Goal: Task Accomplishment & Management: Manage account settings

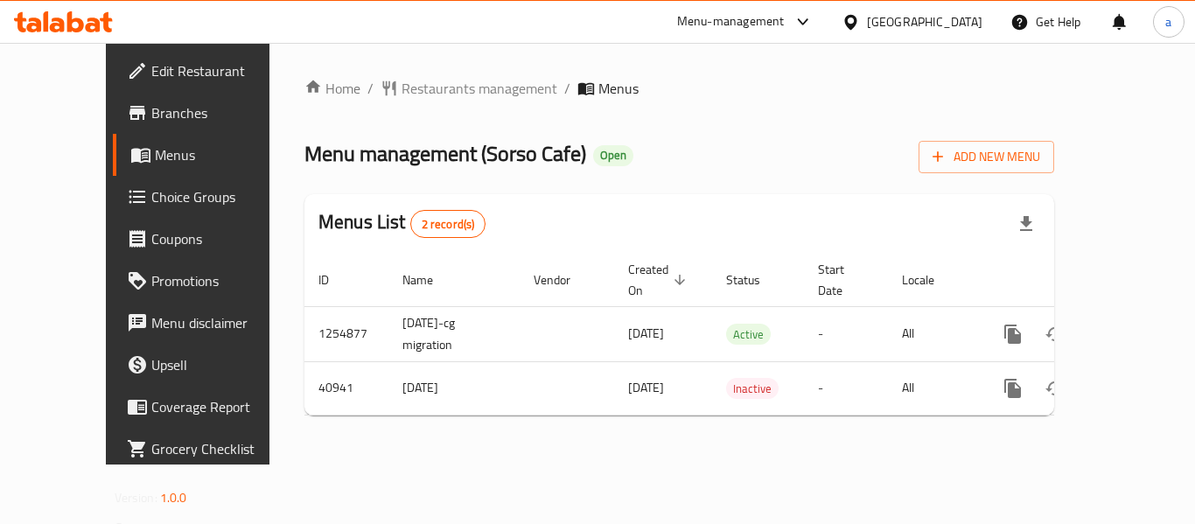
click at [867, 16] on div at bounding box center [854, 21] width 25 height 19
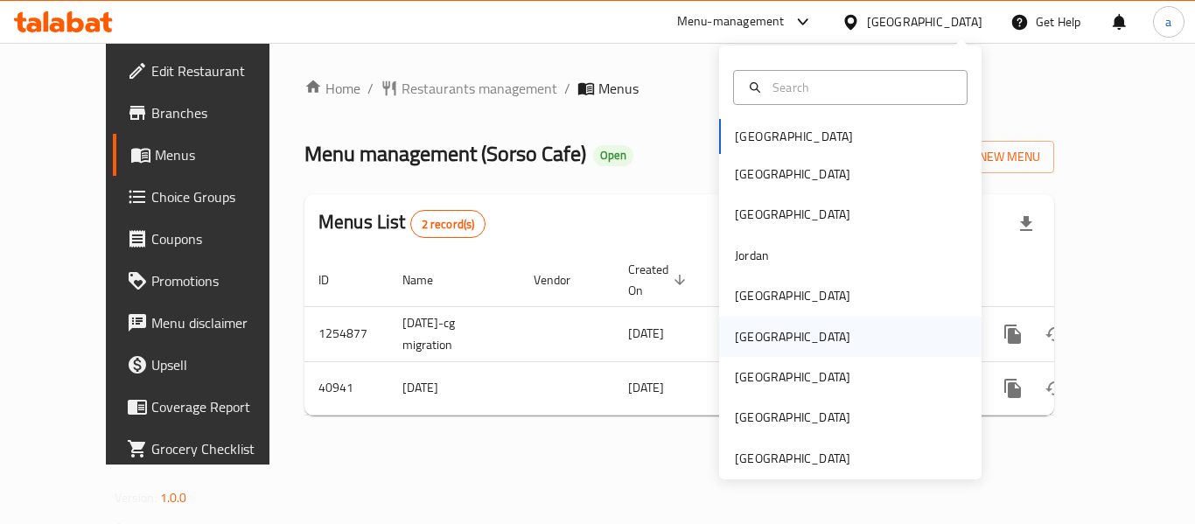
click at [776, 336] on div "Oman" at bounding box center [850, 337] width 262 height 40
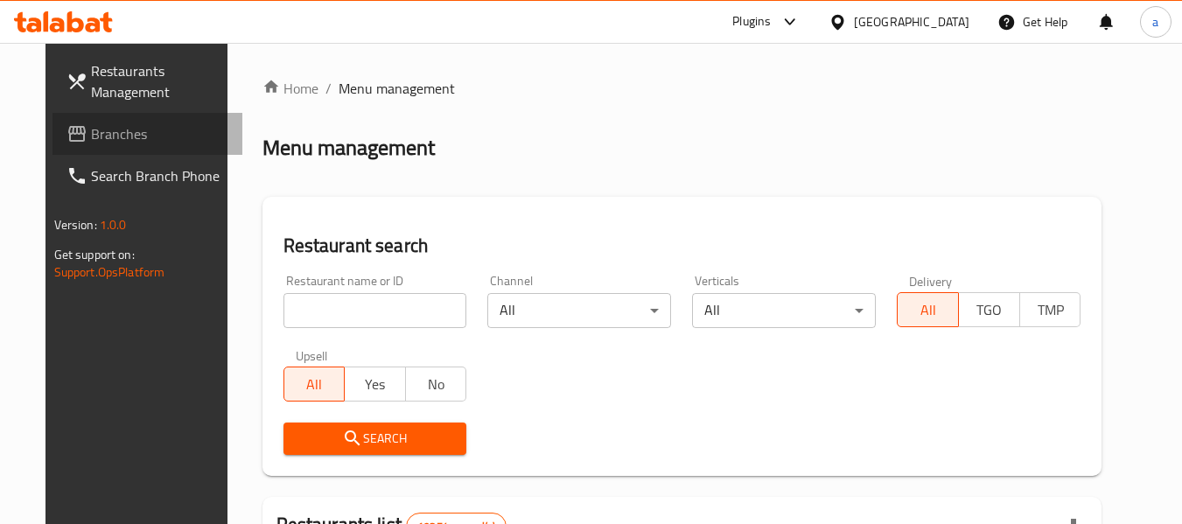
click at [100, 132] on span "Branches" at bounding box center [160, 133] width 138 height 21
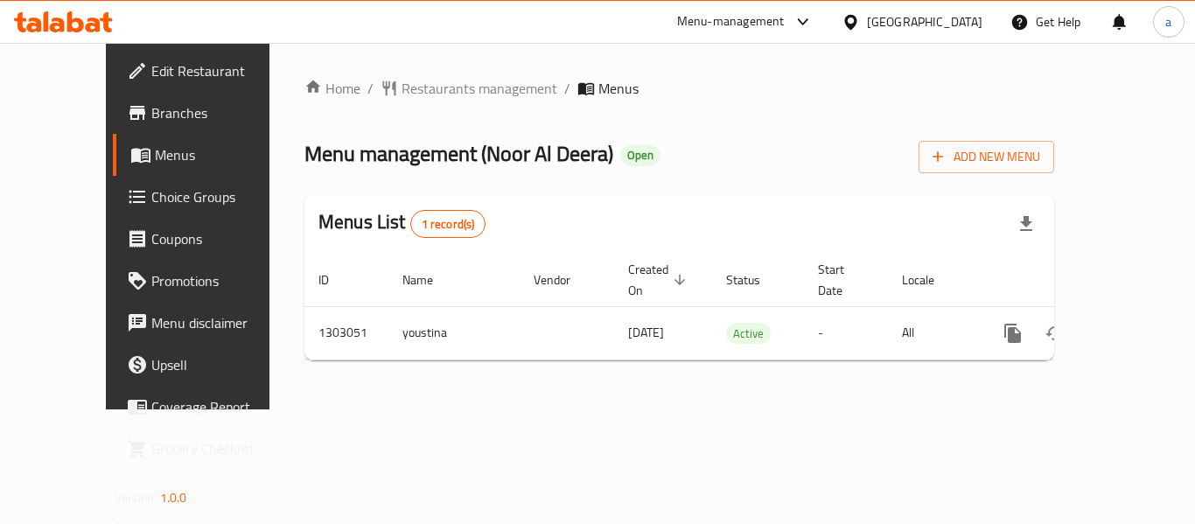
click at [964, 19] on div "Oman" at bounding box center [924, 21] width 115 height 19
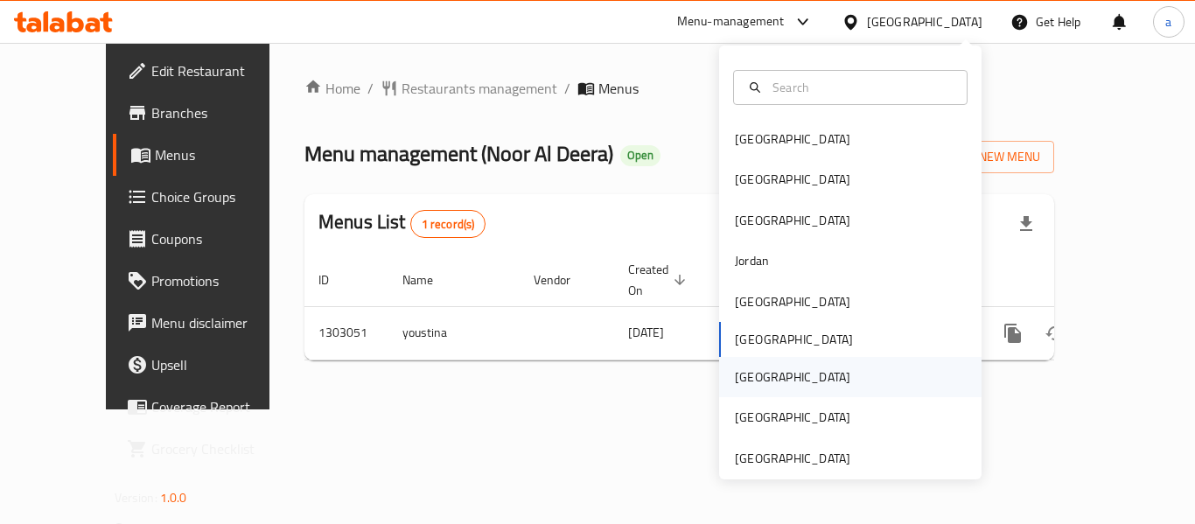
click at [757, 378] on div "[GEOGRAPHIC_DATA]" at bounding box center [792, 377] width 143 height 40
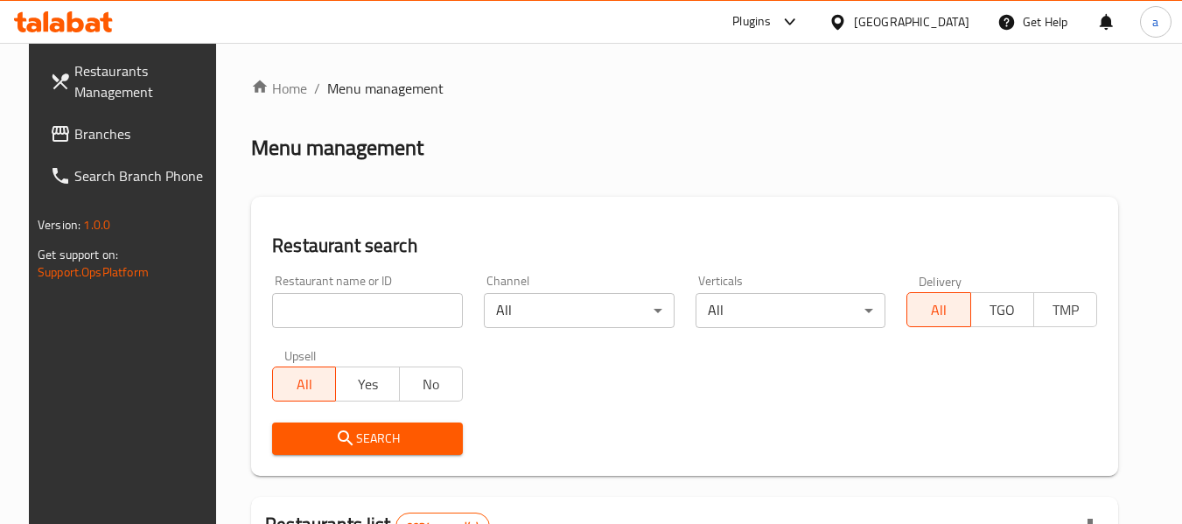
click at [90, 141] on span "Branches" at bounding box center [143, 133] width 138 height 21
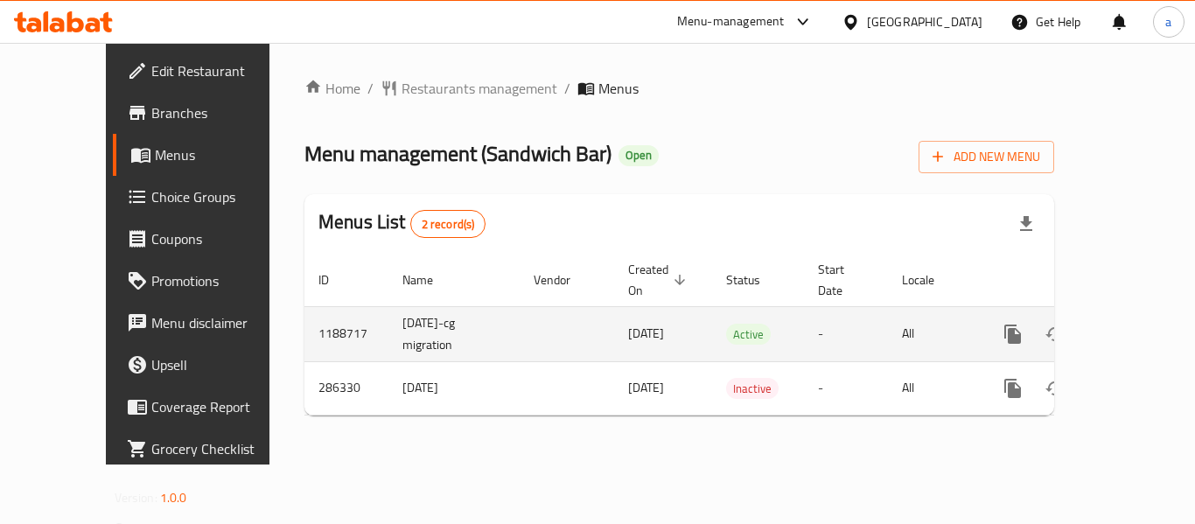
click at [1137, 324] on link "enhanced table" at bounding box center [1139, 334] width 42 height 42
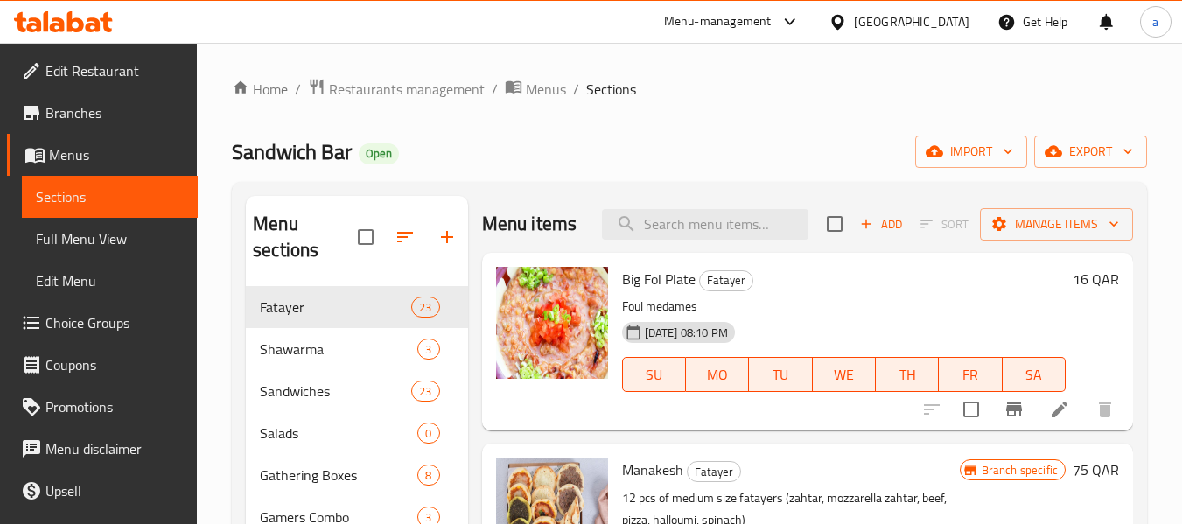
click at [88, 319] on span "Choice Groups" at bounding box center [114, 322] width 138 height 21
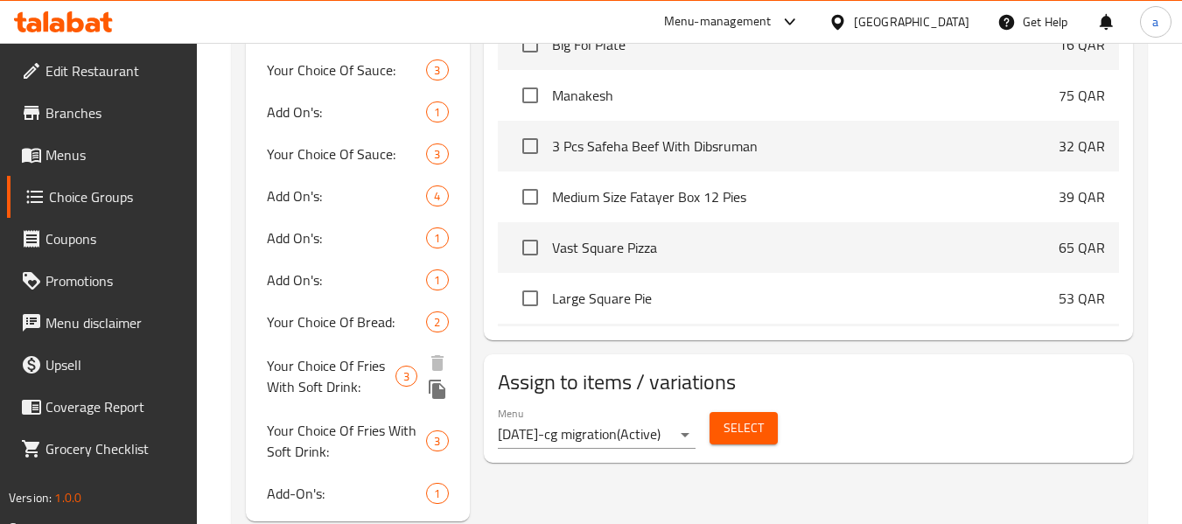
scroll to position [787, 0]
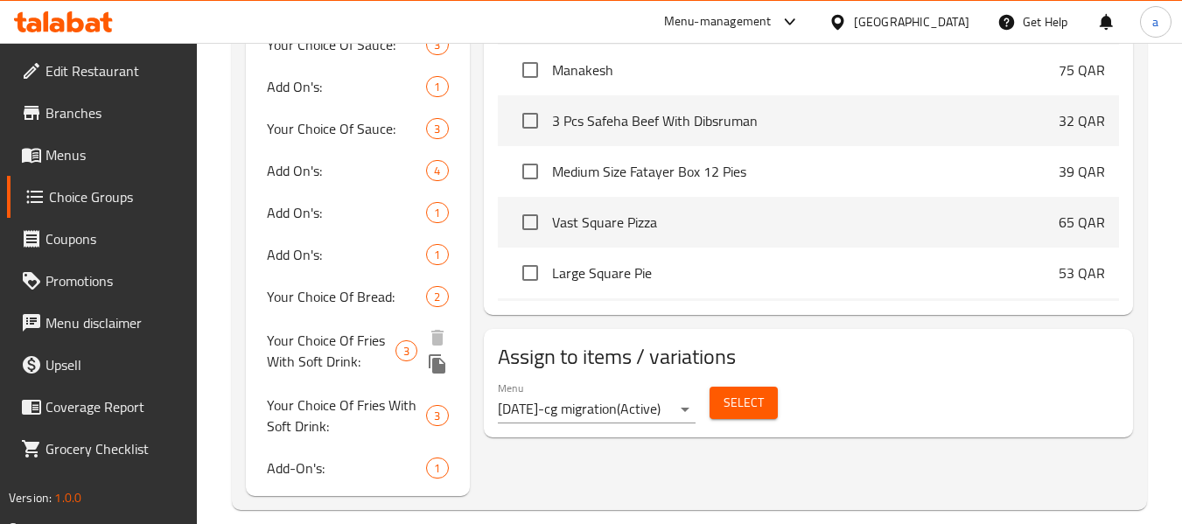
click at [325, 364] on span "Your Choice Of Fries With Soft Drink:" at bounding box center [331, 351] width 129 height 42
type input "Your Choice Of Fries With Soft Drink:"
type input "اختيارك من البطاطا المقلية مع مشروب غازي:"
type input "0"
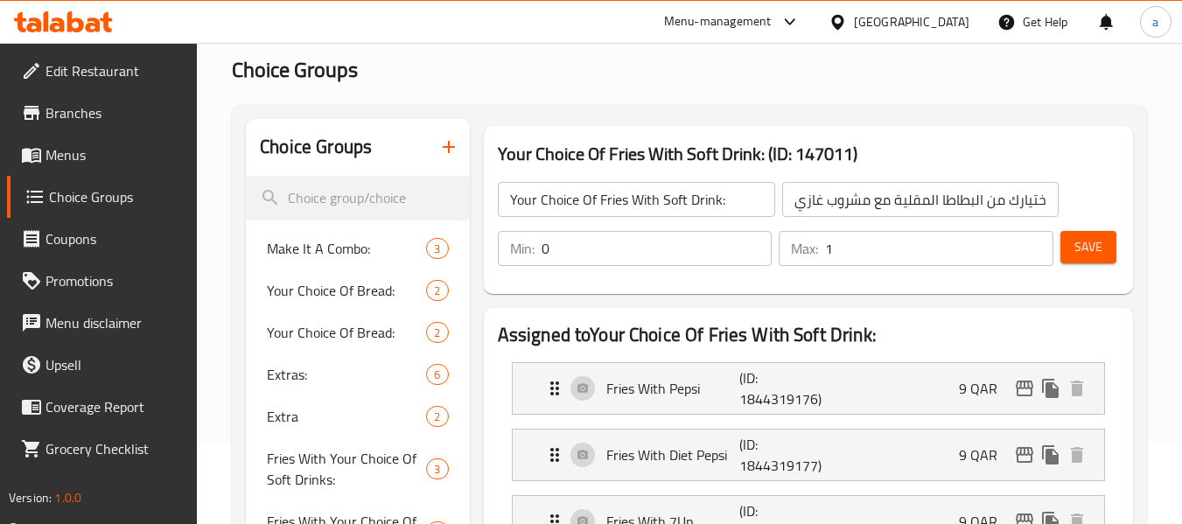
scroll to position [0, 0]
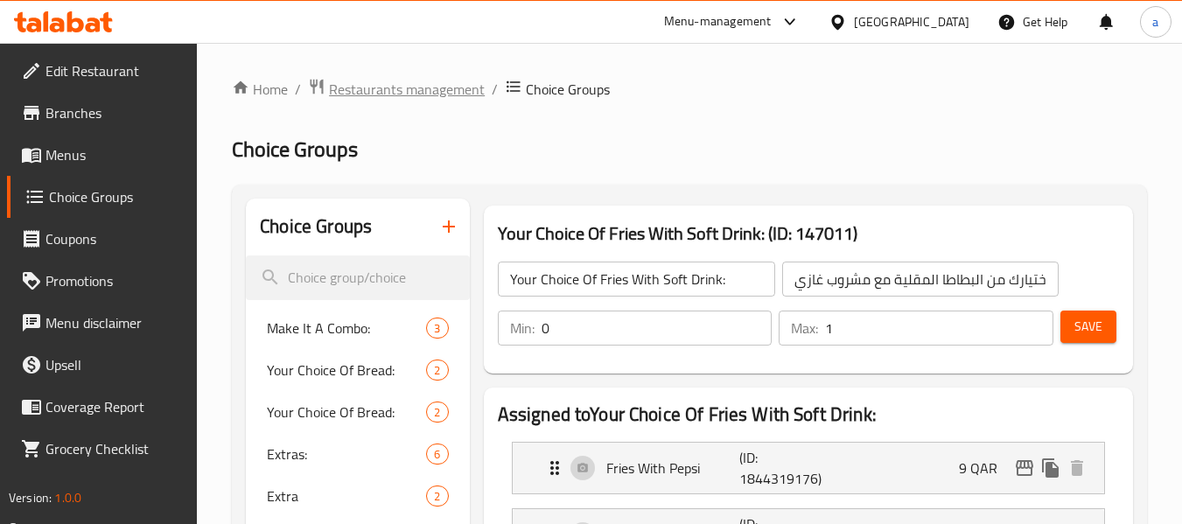
click at [374, 92] on span "Restaurants management" at bounding box center [407, 89] width 156 height 21
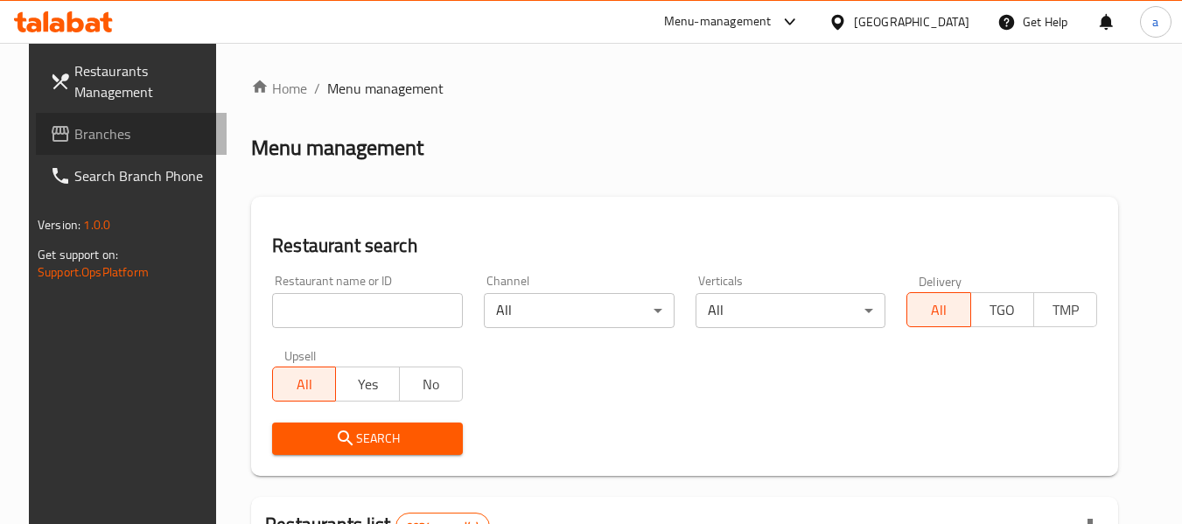
click at [104, 145] on link "Branches" at bounding box center [131, 134] width 191 height 42
